Goal: Ask a question: Seek information or help from site administrators or community

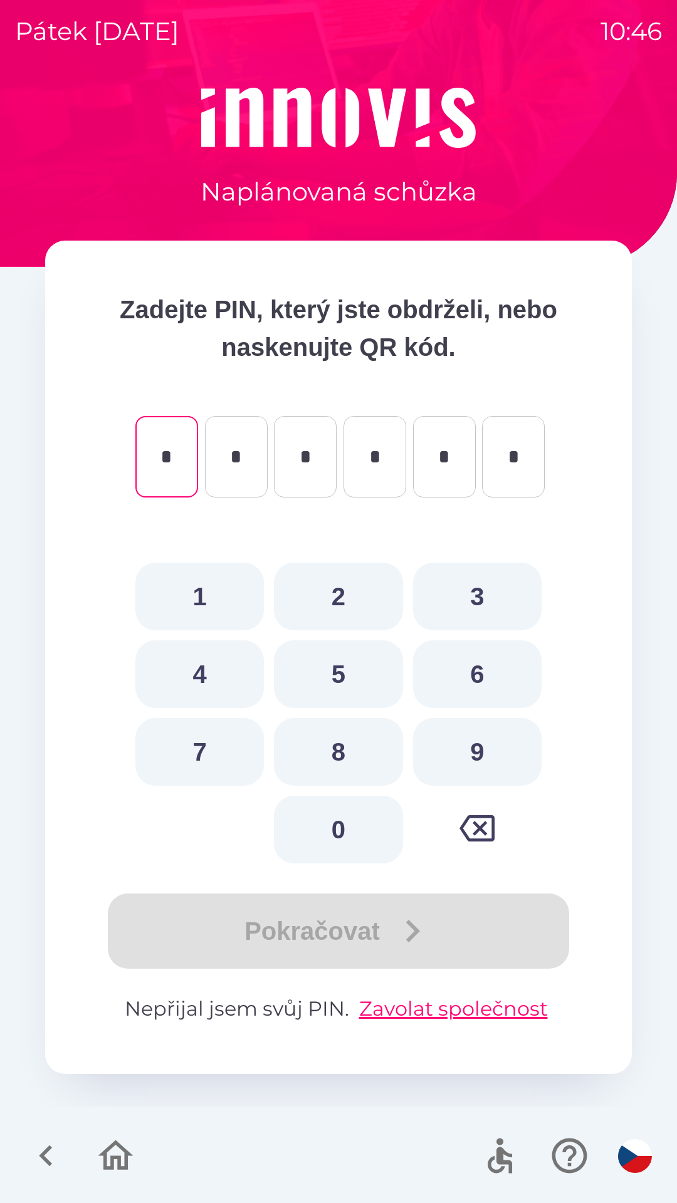
click at [402, 940] on div "Pokračovat" at bounding box center [338, 930] width 486 height 75
click at [380, 943] on div "Pokračovat" at bounding box center [338, 930] width 486 height 75
click at [440, 1014] on button "Zavolat společnost" at bounding box center [453, 1009] width 199 height 30
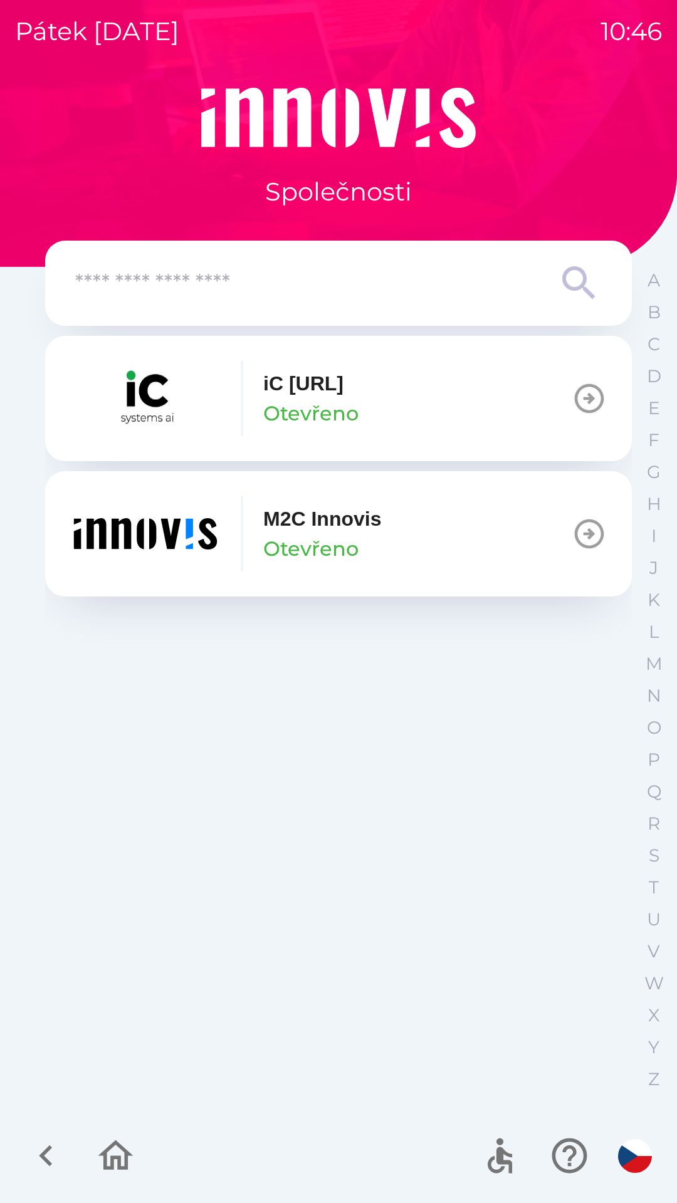
click at [110, 1161] on icon "button" at bounding box center [116, 1156] width 42 height 42
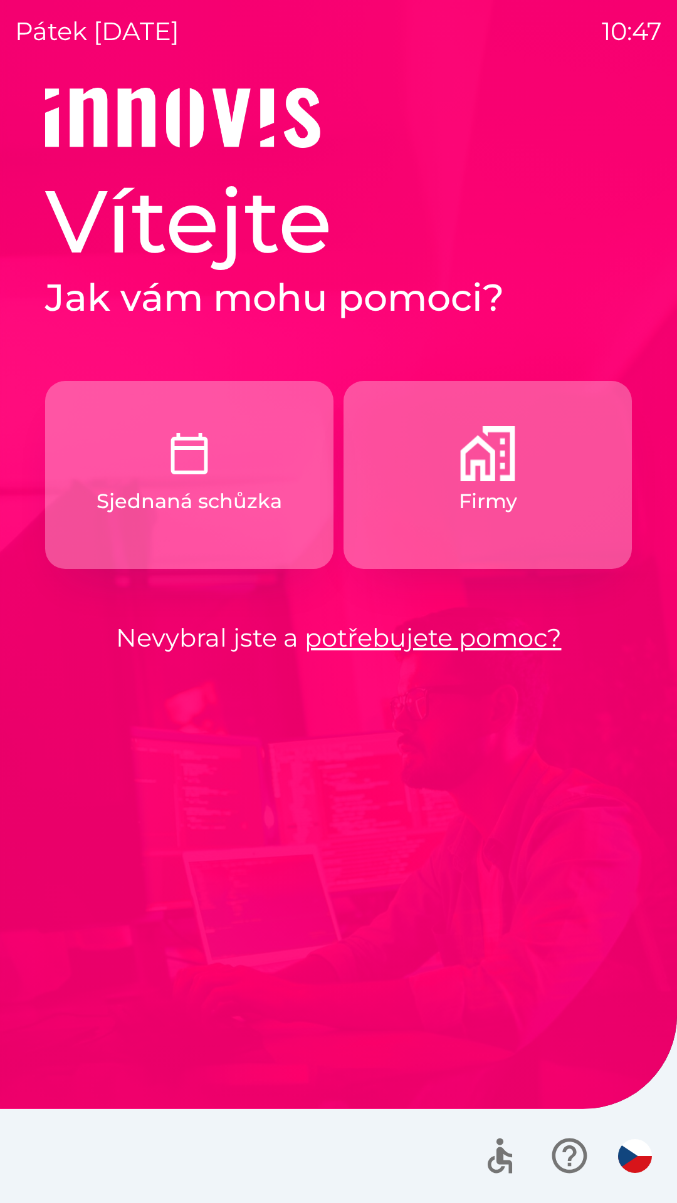
click at [484, 522] on button "Firmy" at bounding box center [487, 475] width 288 height 188
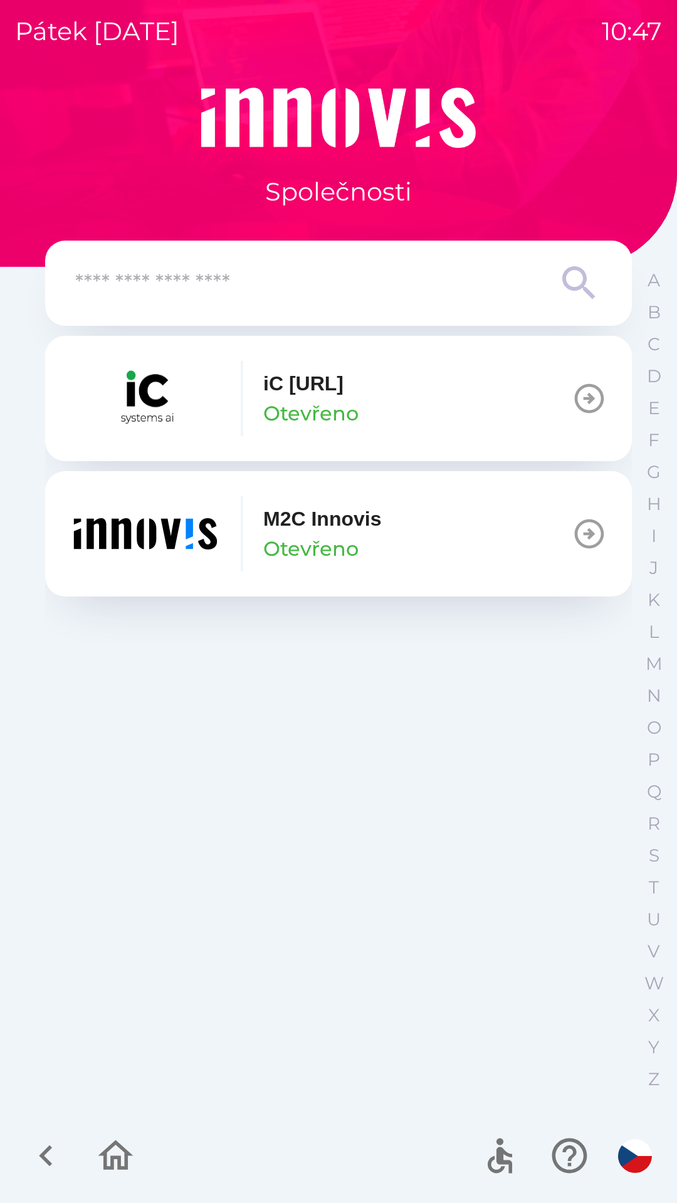
click at [574, 417] on button "iC [URL] Otevřeno" at bounding box center [338, 398] width 586 height 125
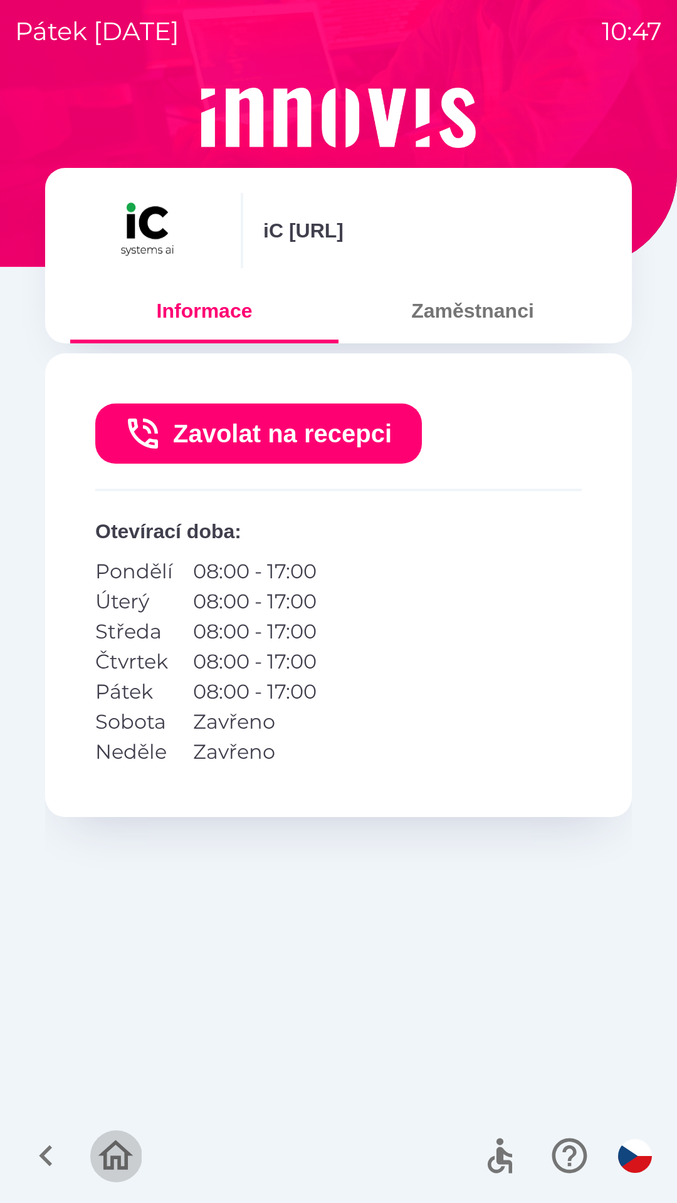
click at [123, 1153] on icon "button" at bounding box center [116, 1156] width 42 height 42
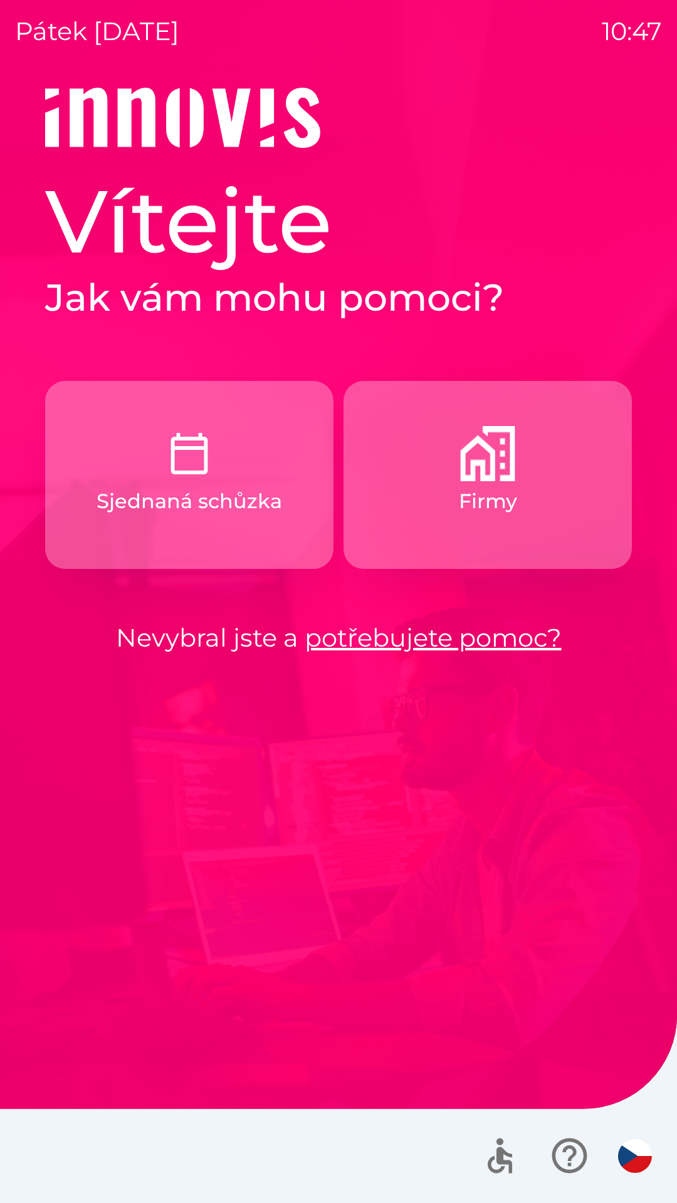
click at [483, 647] on link "potřebujete pomoc?" at bounding box center [432, 637] width 257 height 31
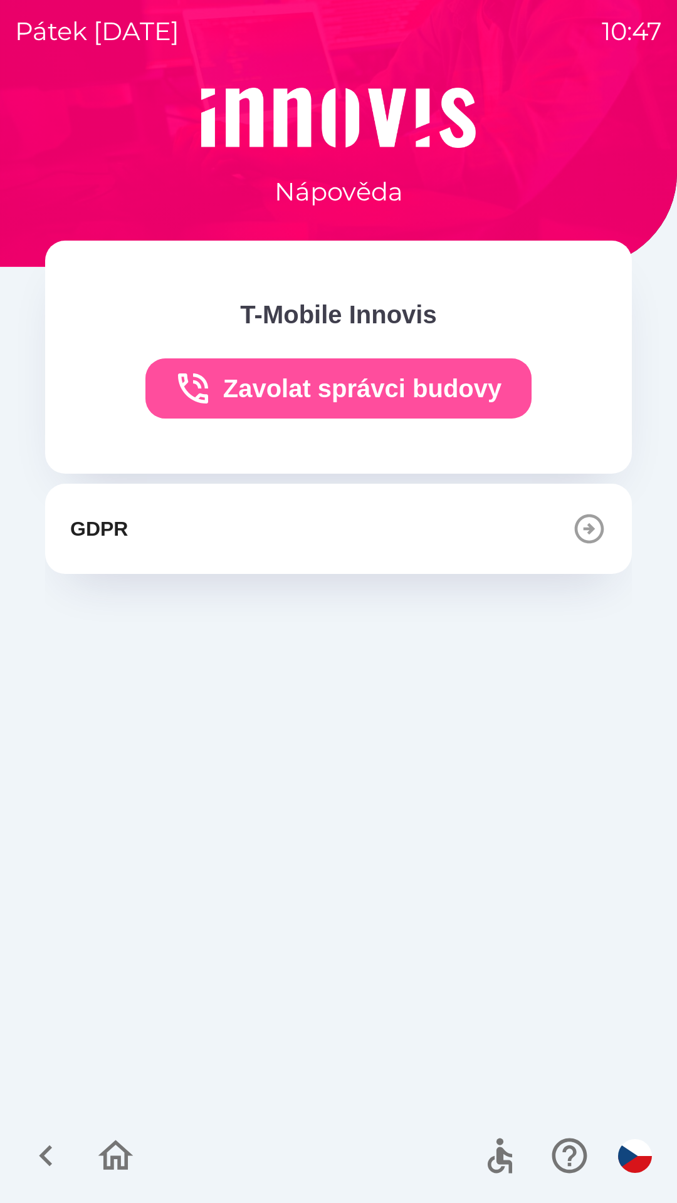
click at [405, 400] on button "Zavolat správci budovy" at bounding box center [338, 388] width 387 height 60
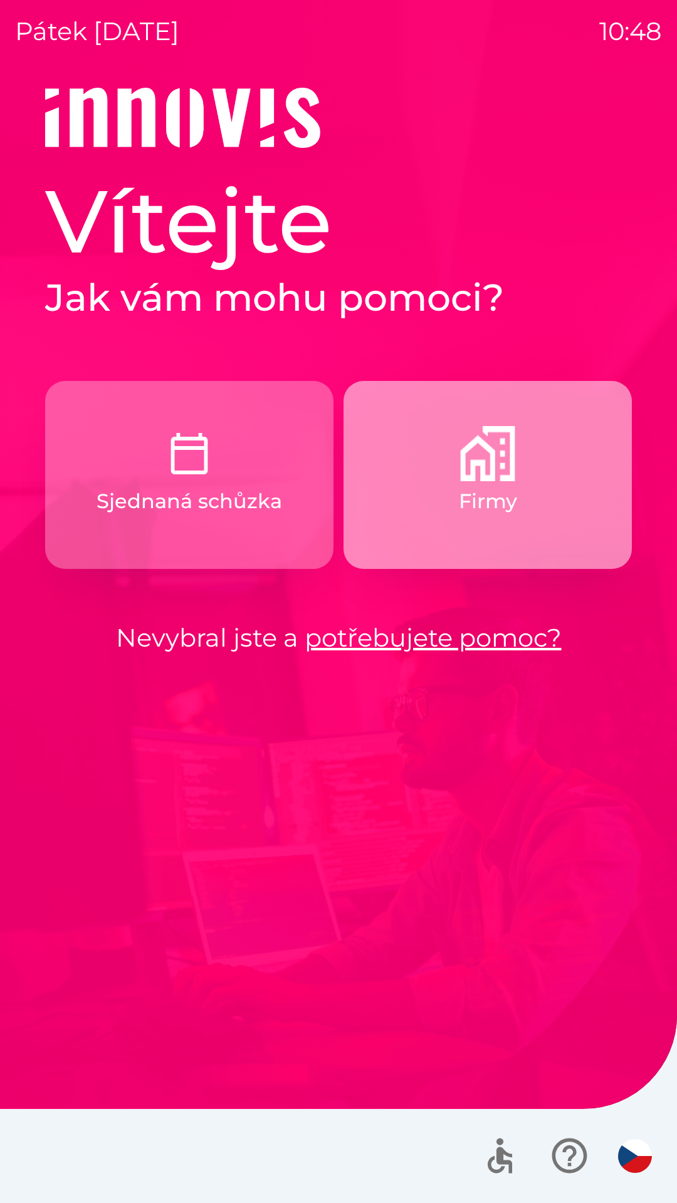
click at [502, 499] on p "Firmy" at bounding box center [488, 501] width 58 height 30
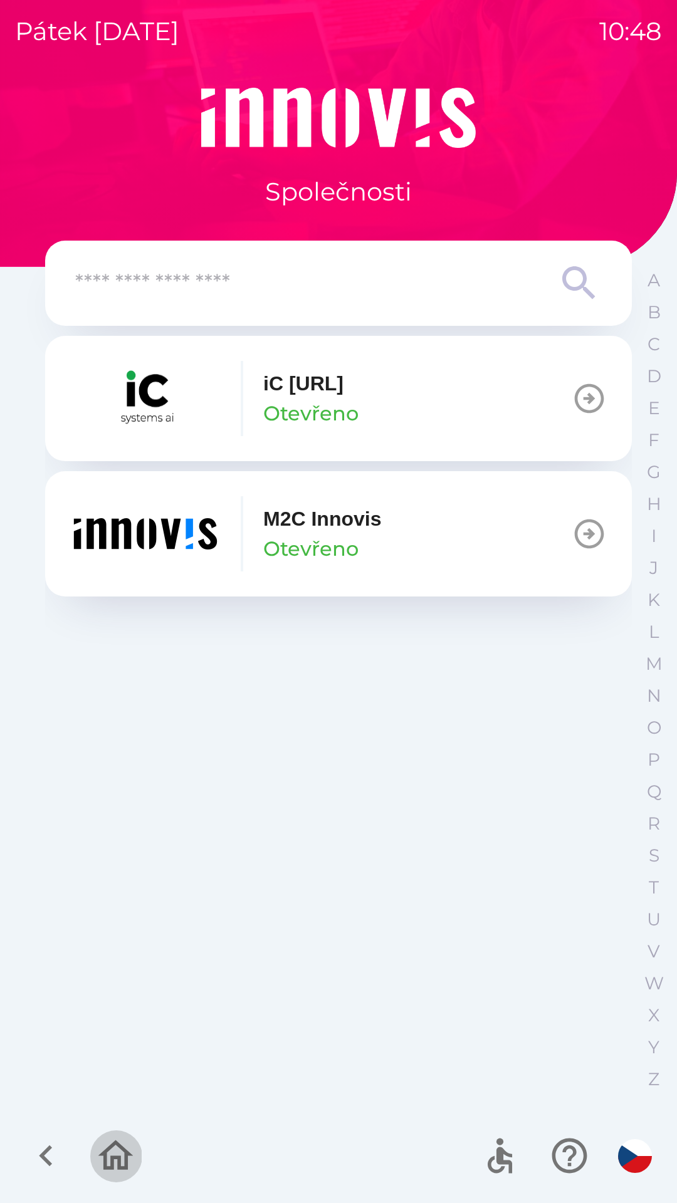
click at [113, 1161] on icon "button" at bounding box center [115, 1155] width 35 height 30
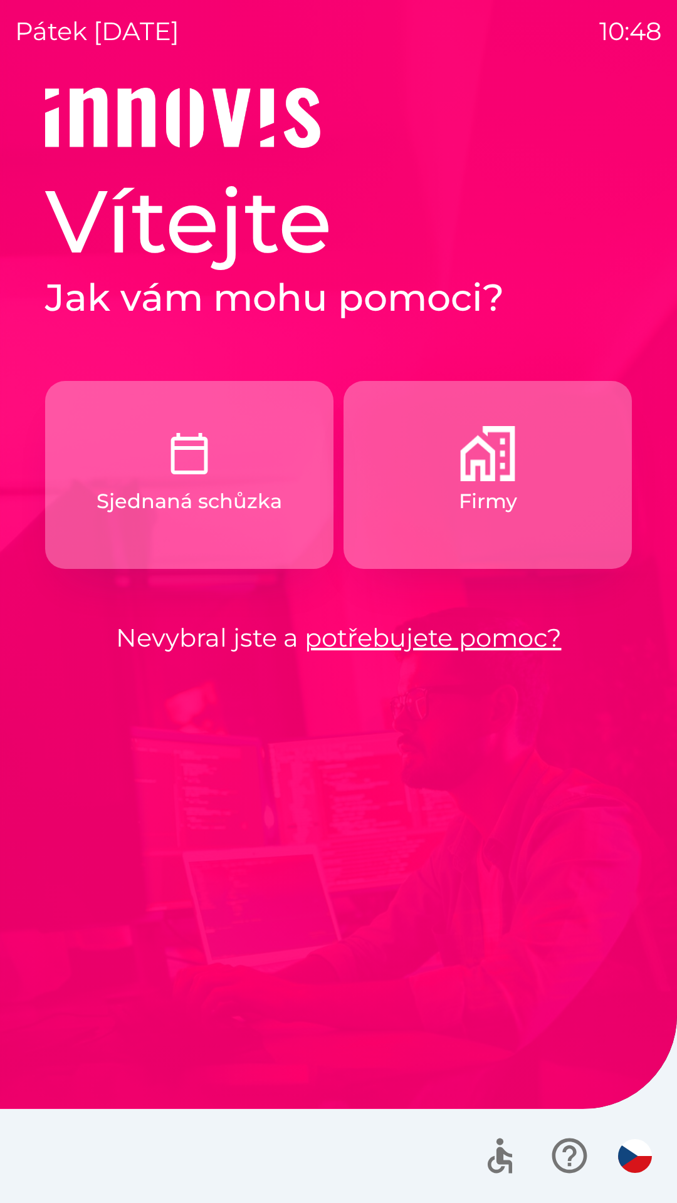
click at [480, 648] on link "potřebujete pomoc?" at bounding box center [432, 637] width 257 height 31
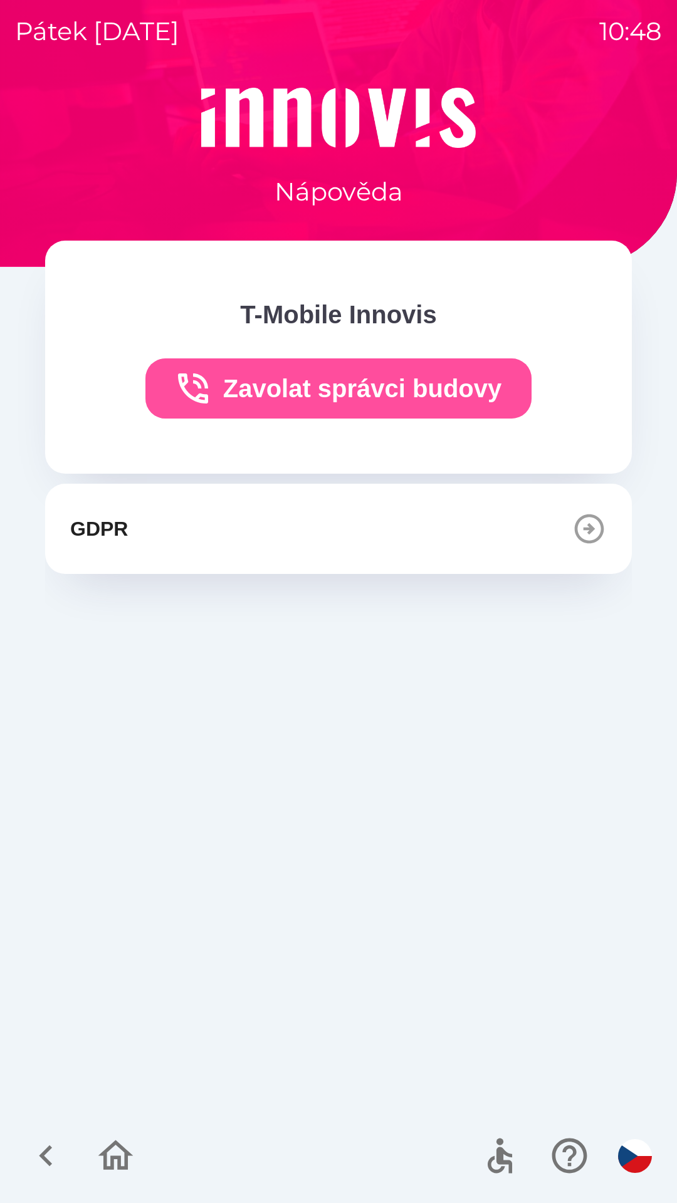
click at [444, 397] on button "Zavolat správci budovy" at bounding box center [338, 388] width 387 height 60
